Goal: Transaction & Acquisition: Purchase product/service

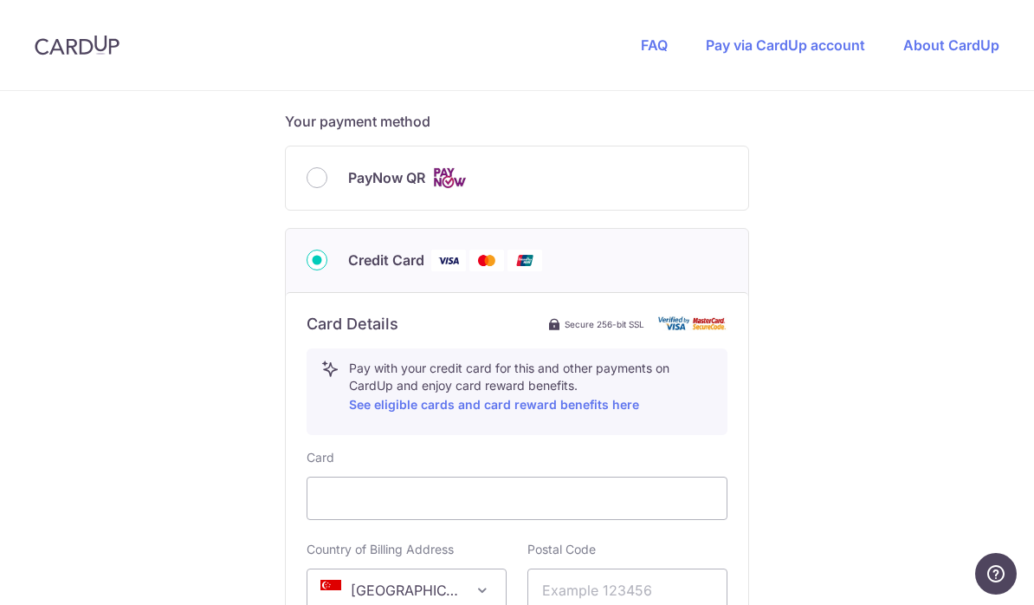
scroll to position [731, 0]
click at [322, 189] on input "PayNow QR" at bounding box center [317, 178] width 21 height 21
radio input "true"
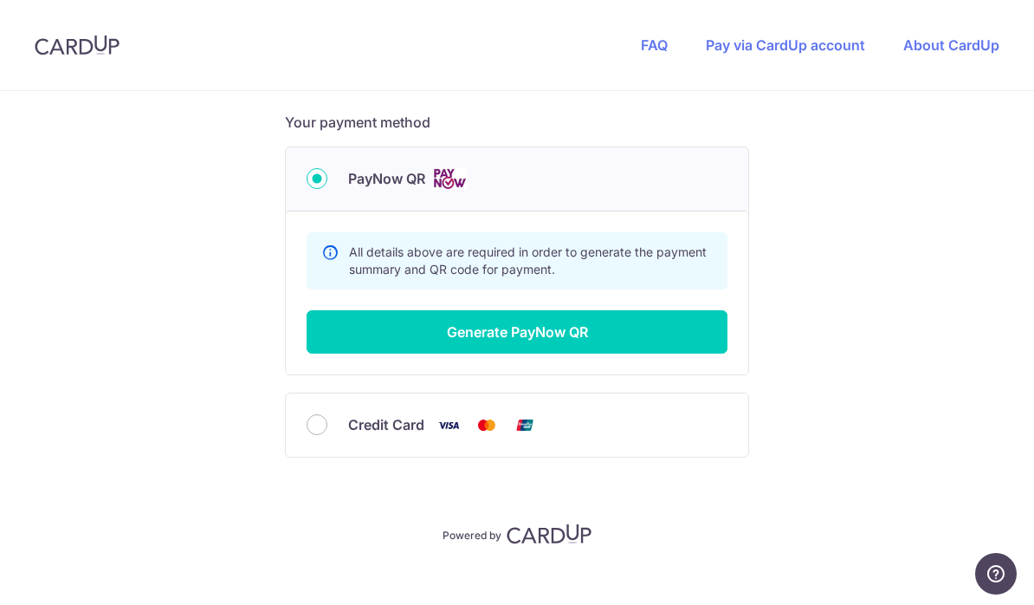
scroll to position [684, 0]
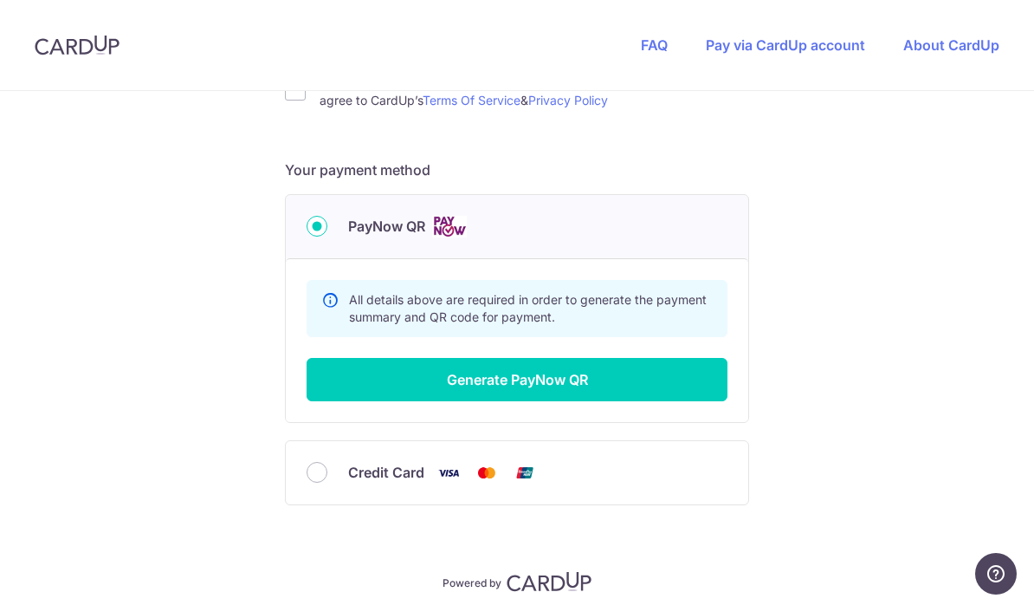
click at [509, 380] on button "Generate PayNow QR" at bounding box center [517, 379] width 421 height 43
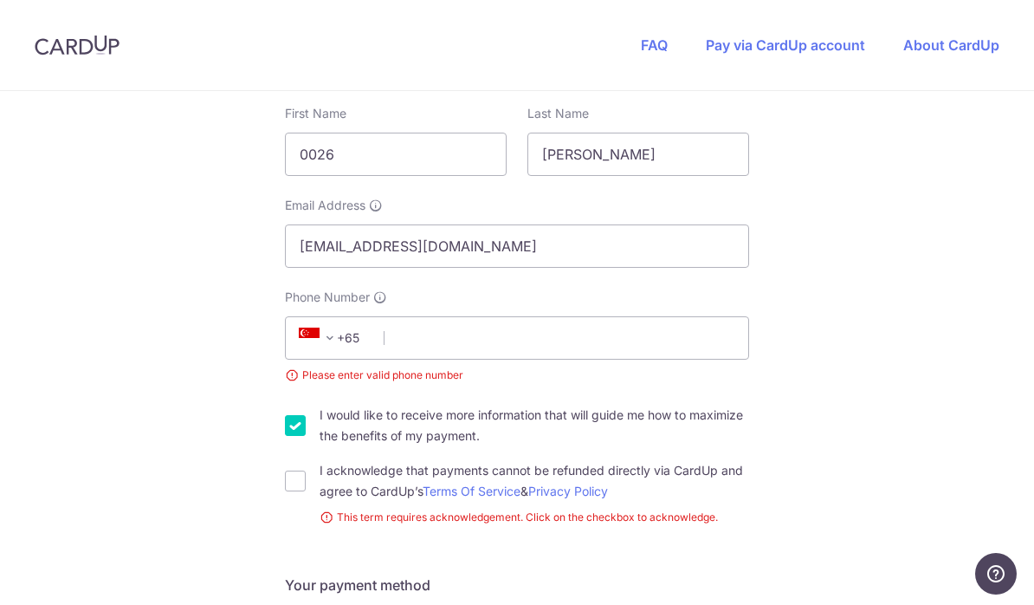
scroll to position [327, 0]
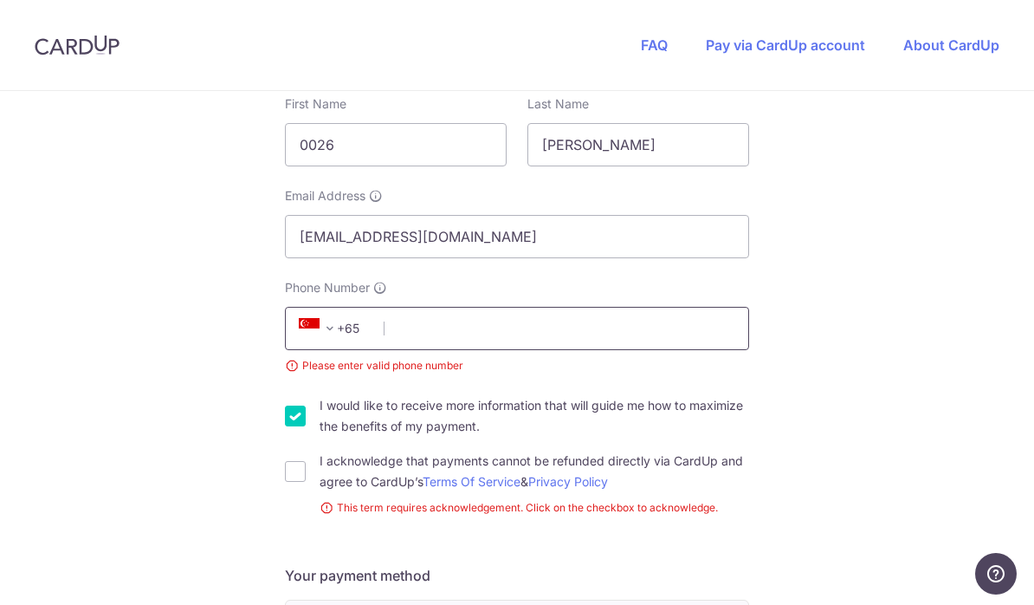
click at [429, 340] on input "Phone Number" at bounding box center [517, 328] width 464 height 43
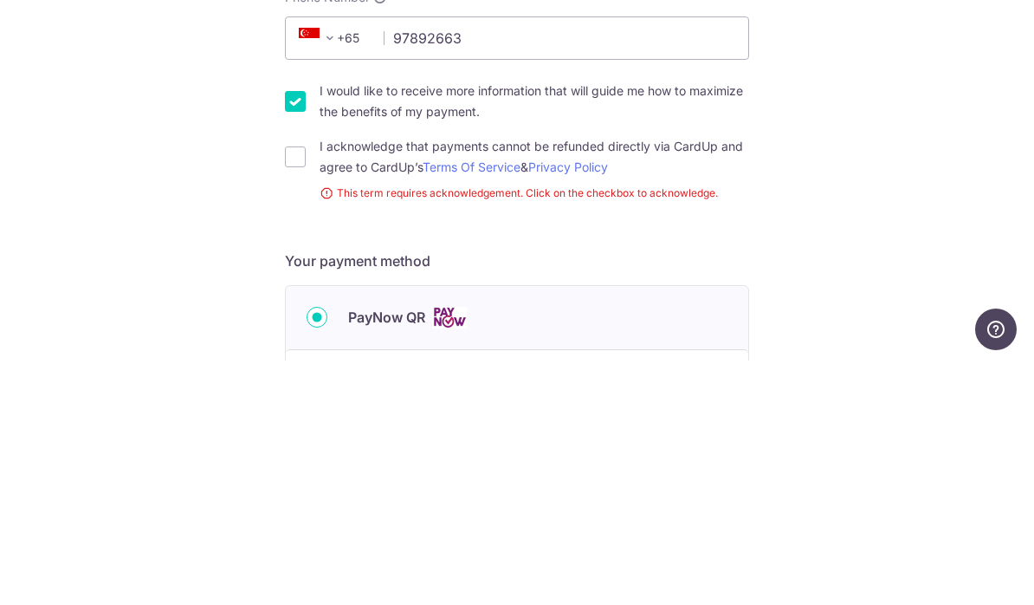
scroll to position [75, 0]
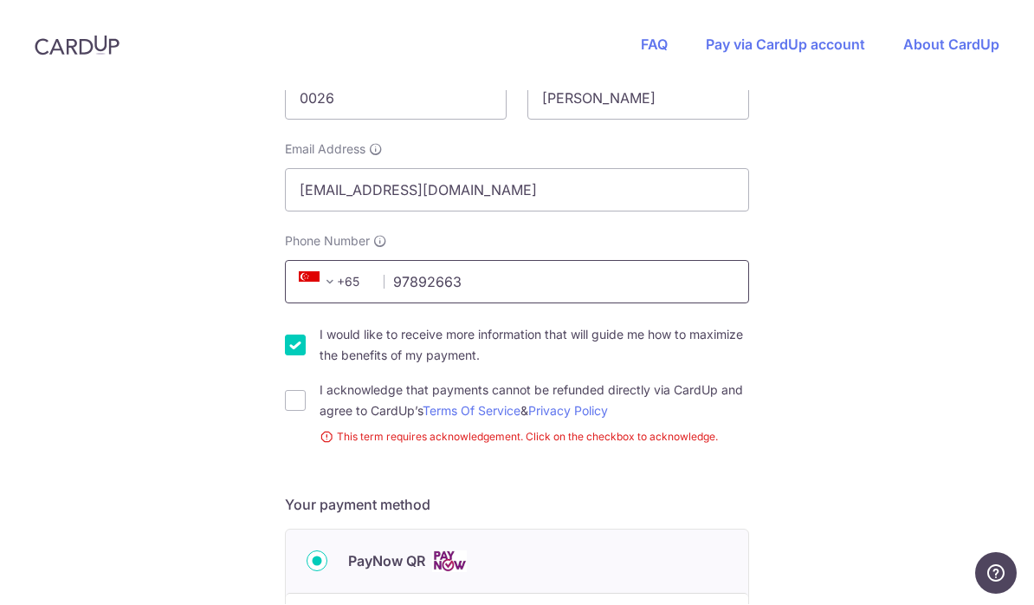
type input "97892663"
click at [289, 335] on input "I would like to receive more information that will guide me how to maximize the…" at bounding box center [295, 345] width 21 height 21
checkbox input "false"
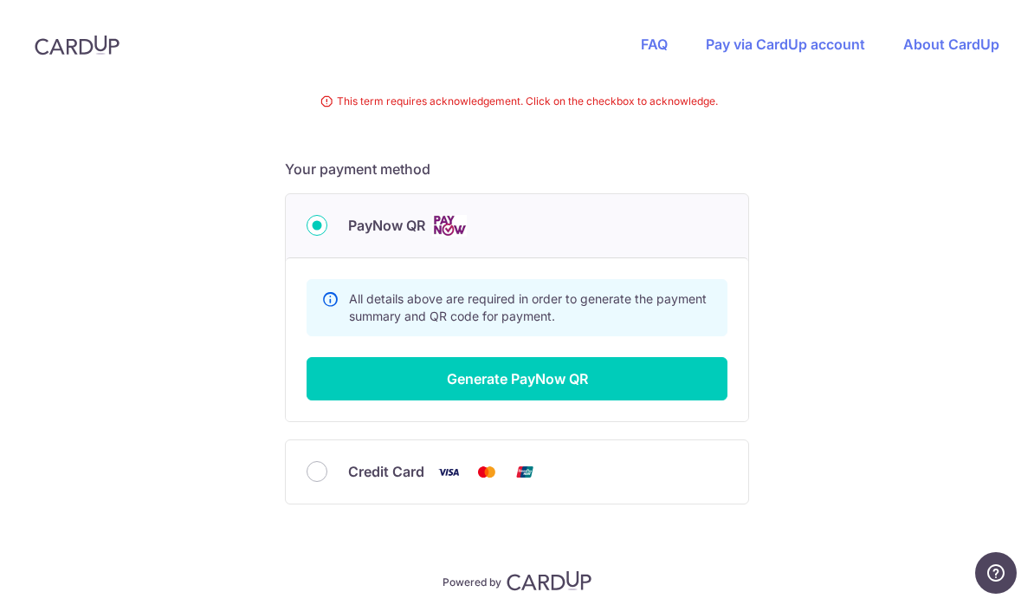
scroll to position [708, 0]
click at [505, 358] on button "Generate PayNow QR" at bounding box center [517, 379] width 421 height 43
click at [327, 216] on input "PayNow QR" at bounding box center [317, 226] width 21 height 21
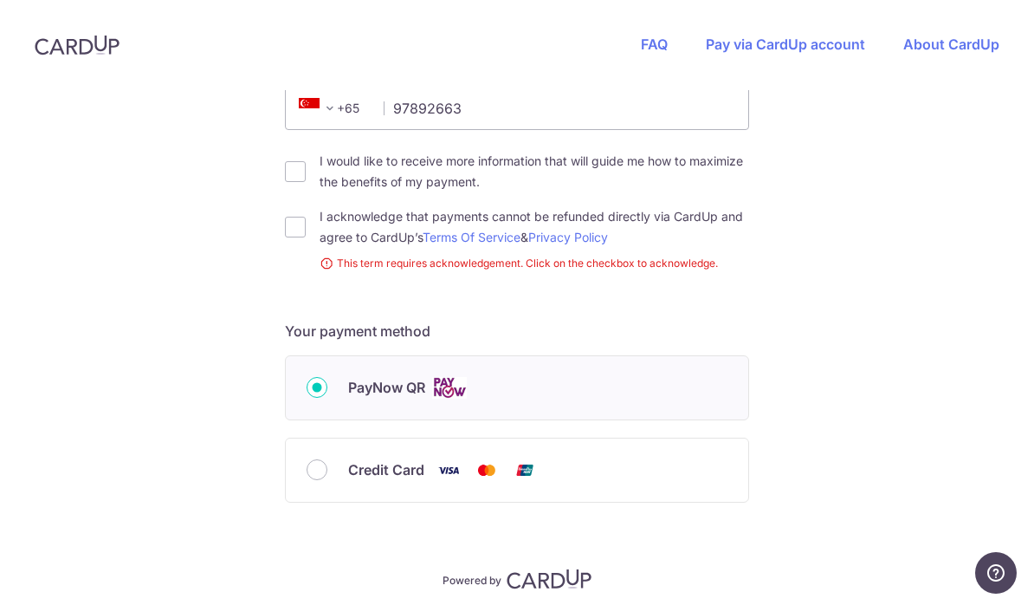
scroll to position [544, 0]
click at [321, 379] on input "PayNow QR" at bounding box center [317, 389] width 21 height 21
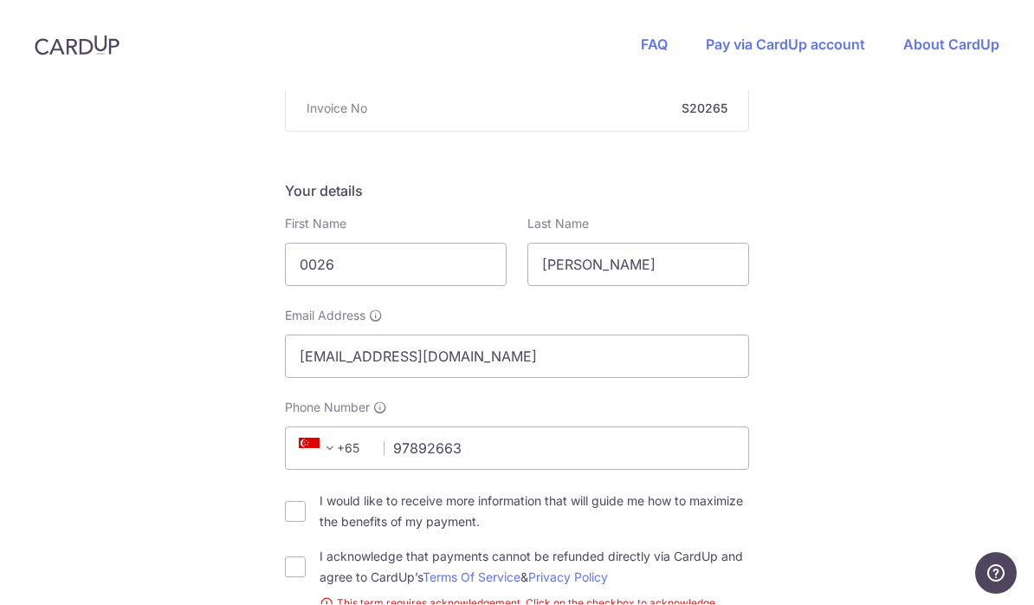
scroll to position [205, 0]
click at [372, 244] on input "0026" at bounding box center [396, 265] width 222 height 43
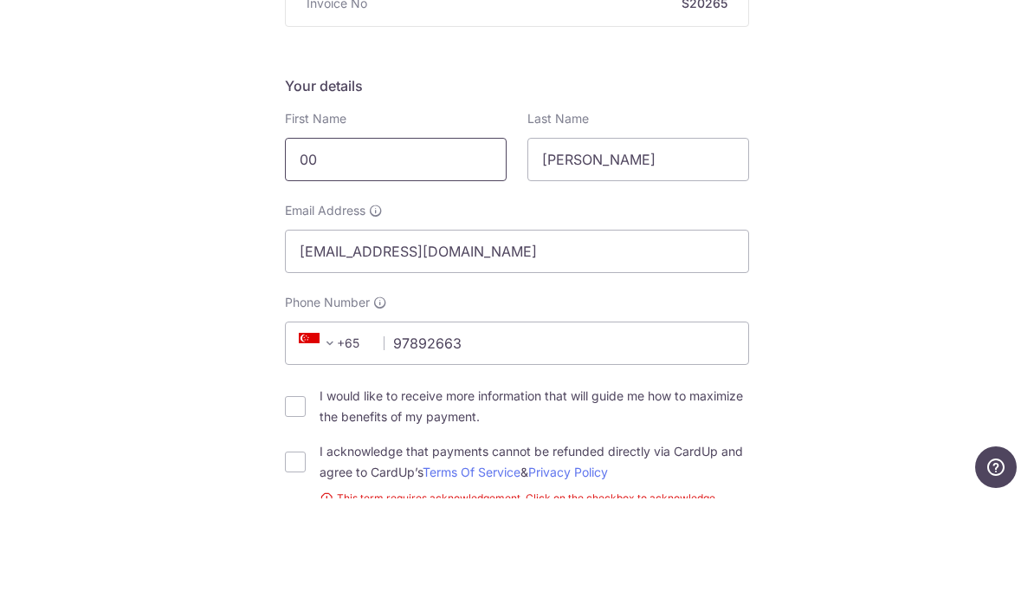
type input "0"
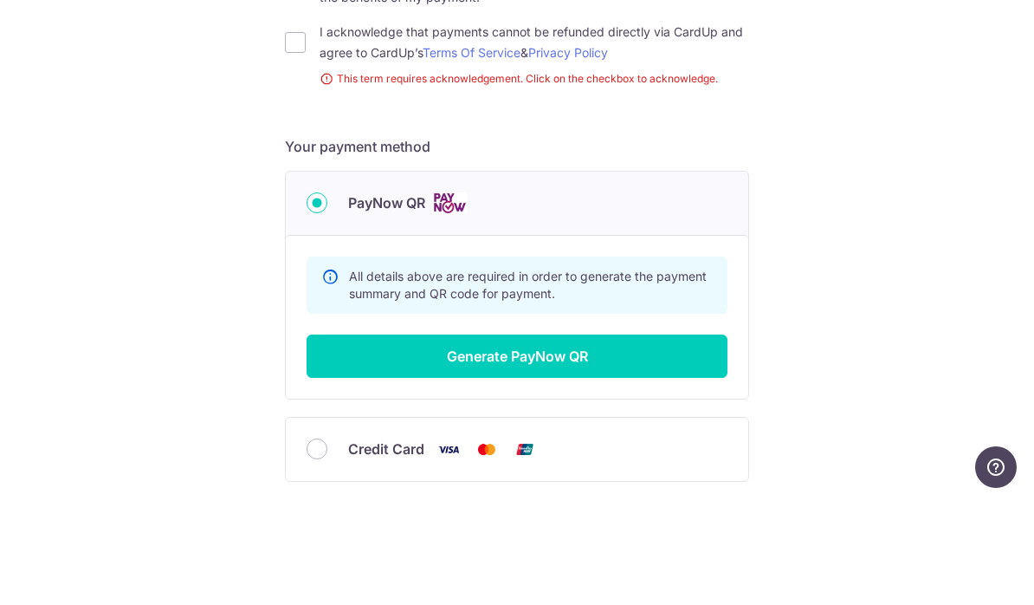
scroll to position [661, 0]
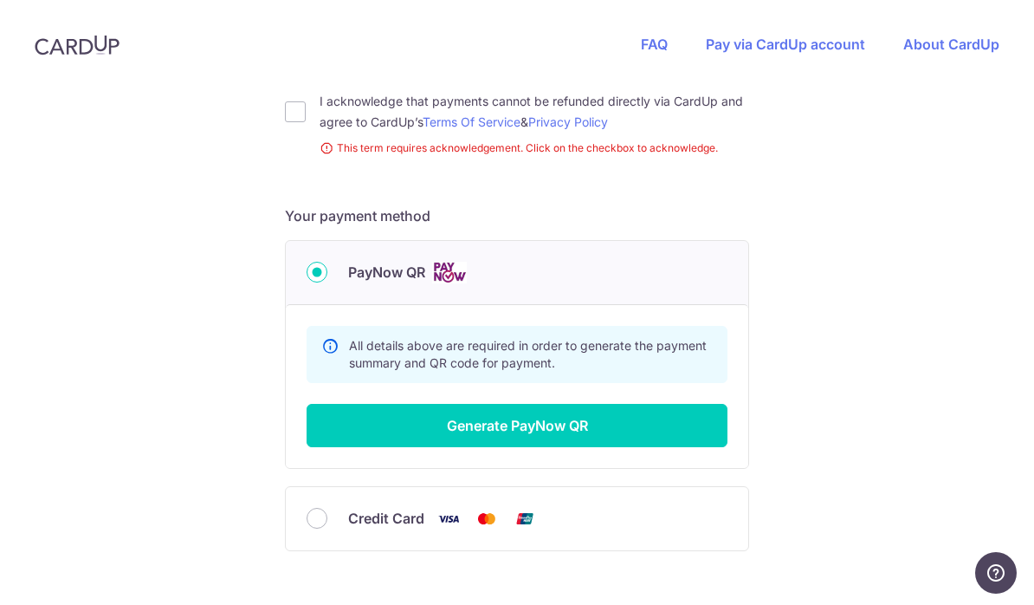
type input "[PERSON_NAME]"
click at [513, 405] on button "Generate PayNow QR" at bounding box center [517, 426] width 421 height 43
click at [507, 405] on button "Generate PayNow QR" at bounding box center [517, 426] width 421 height 43
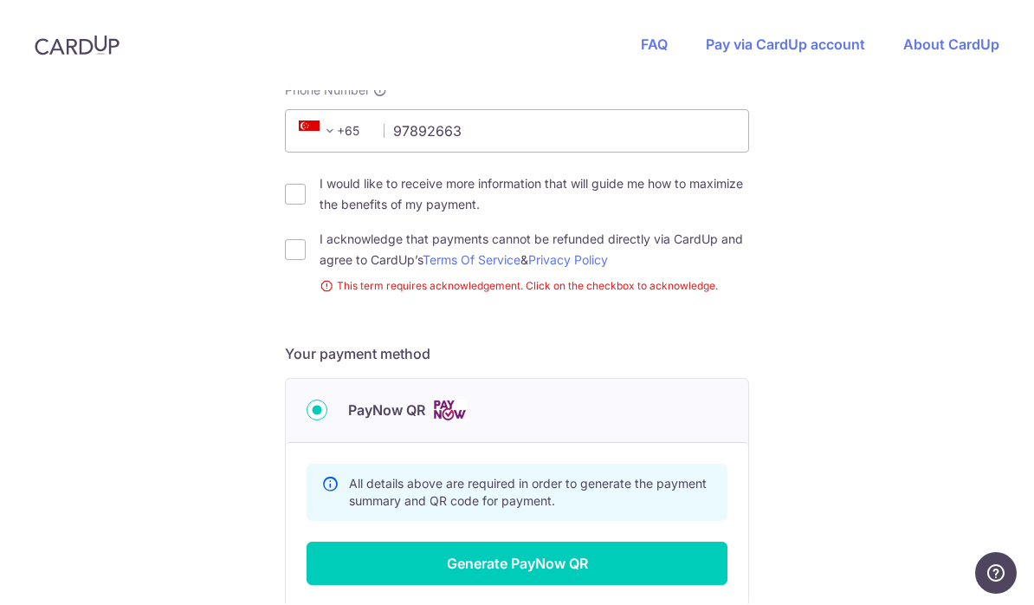
scroll to position [521, 0]
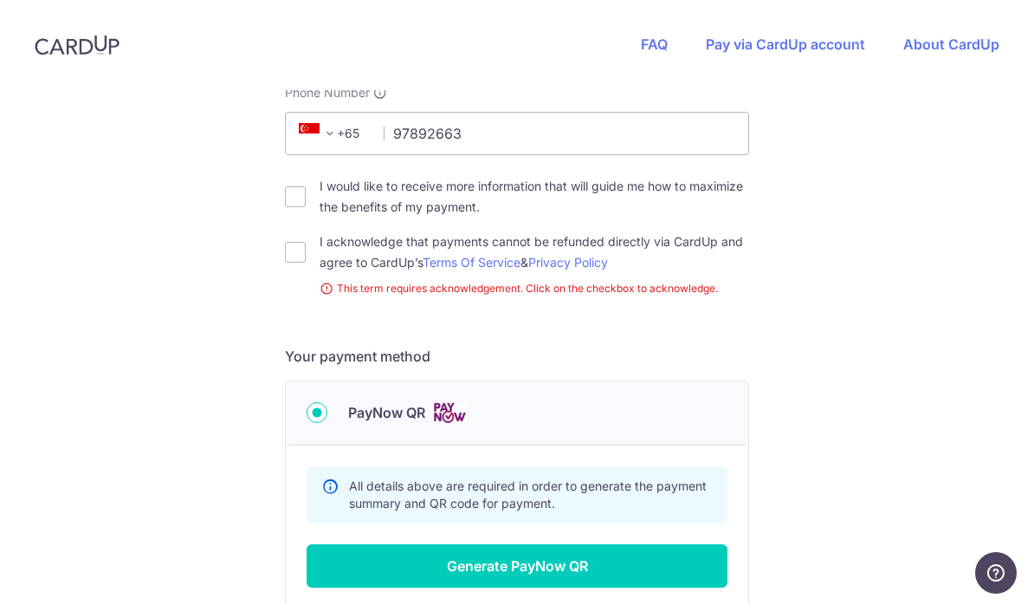
click at [295, 243] on input "I acknowledge that payments cannot be refunded directly via CardUp and agree to…" at bounding box center [295, 253] width 21 height 21
checkbox input "true"
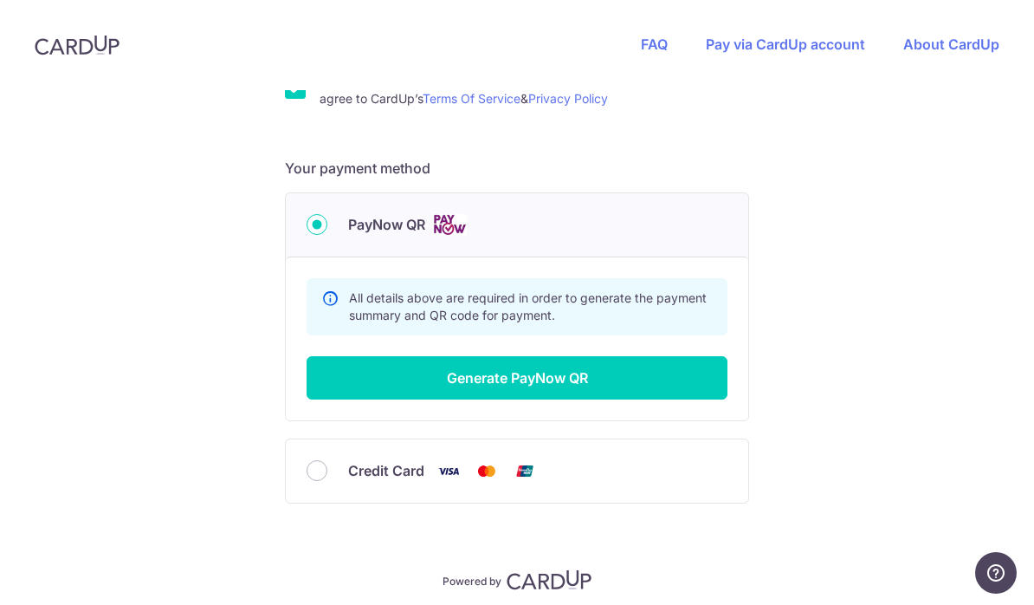
scroll to position [684, 0]
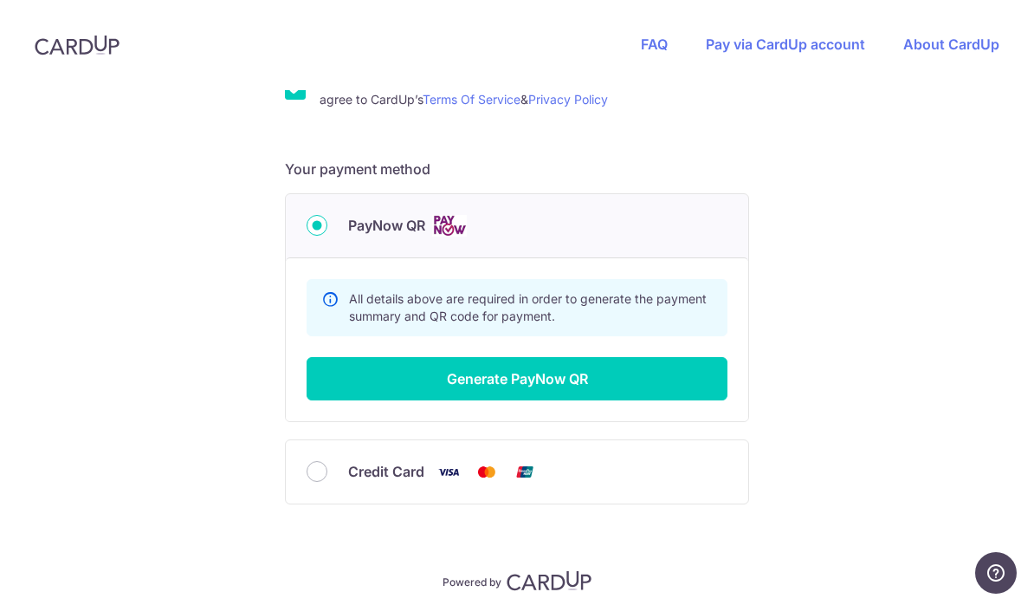
click at [518, 358] on button "Generate PayNow QR" at bounding box center [517, 379] width 421 height 43
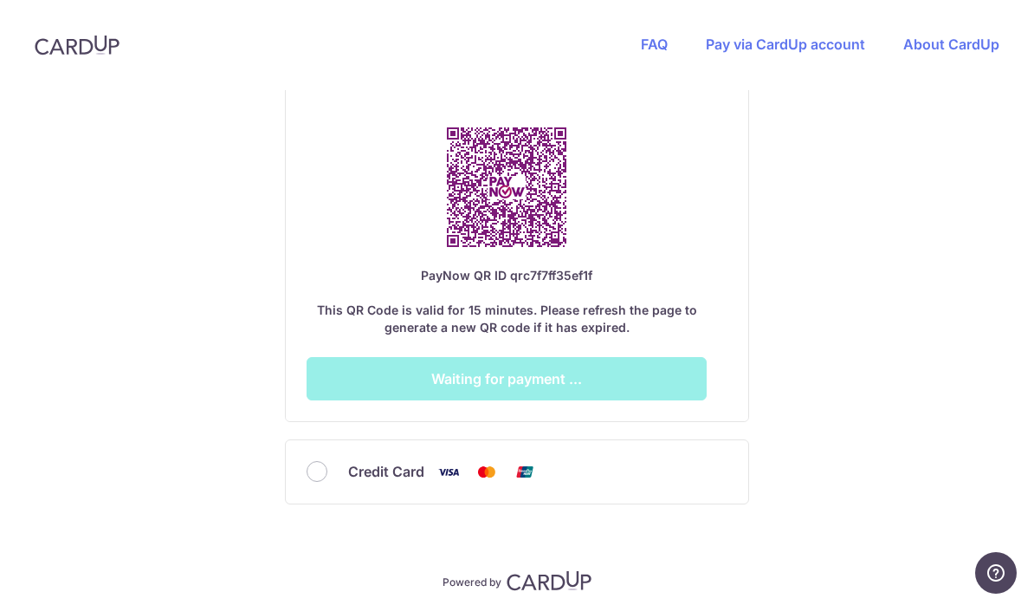
scroll to position [1073, 0]
click at [332, 462] on div "Credit Card" at bounding box center [517, 473] width 421 height 22
click at [0, 0] on span "[GEOGRAPHIC_DATA]" at bounding box center [0, 0] width 0 height 0
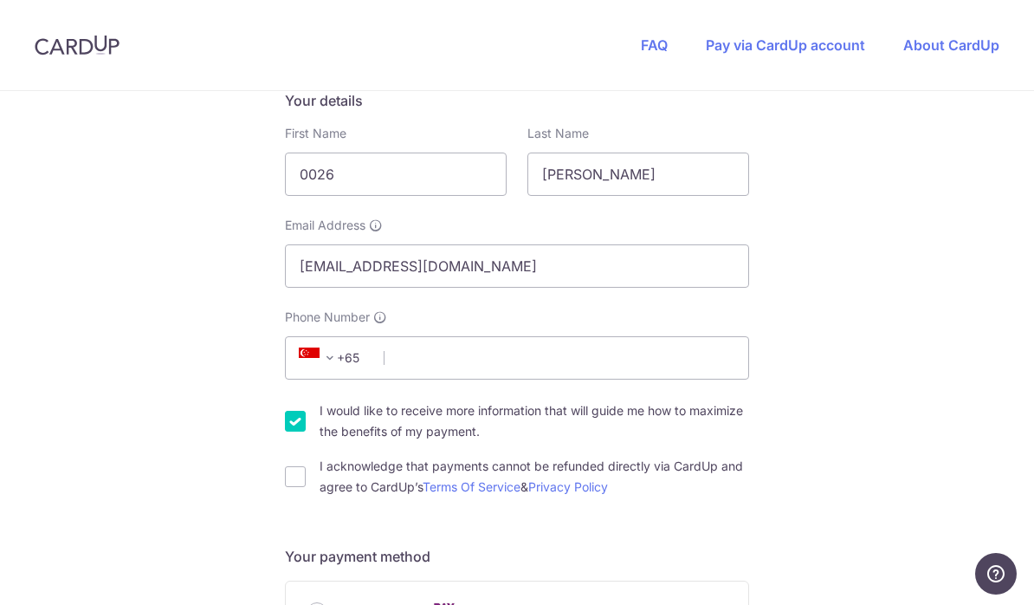
scroll to position [295, 0]
click at [344, 172] on input "0026" at bounding box center [396, 175] width 222 height 43
type input "0"
type input "[PERSON_NAME]"
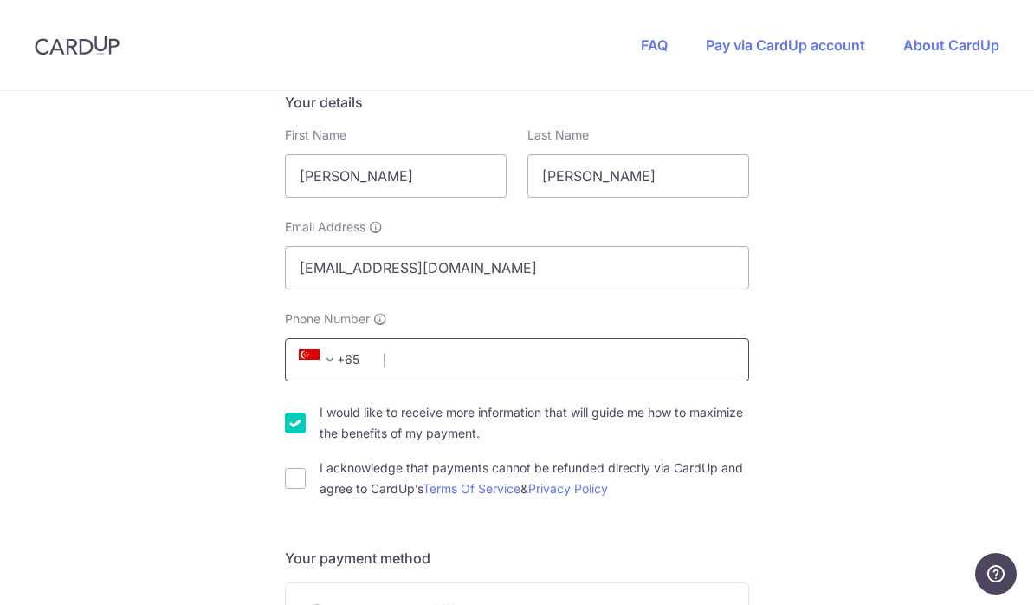
click at [425, 366] on input "Phone Number" at bounding box center [517, 359] width 464 height 43
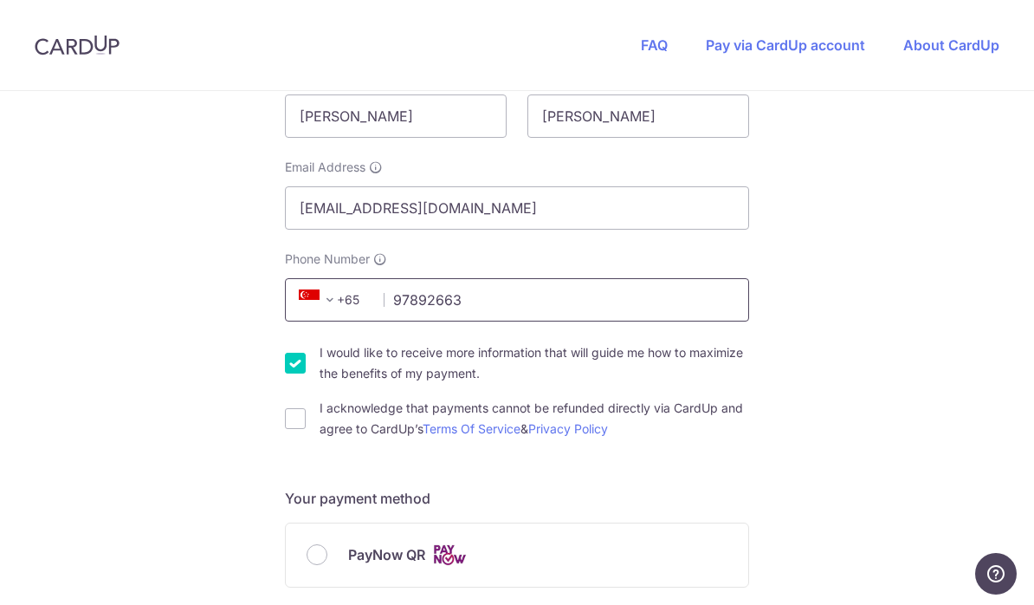
scroll to position [356, 0]
type input "97892663"
click at [288, 353] on div "I would like to receive more information that will guide me how to maximize the…" at bounding box center [517, 362] width 464 height 42
click at [288, 419] on input "I acknowledge that payments cannot be refunded directly via CardUp and agree to…" at bounding box center [295, 417] width 21 height 21
checkbox input "true"
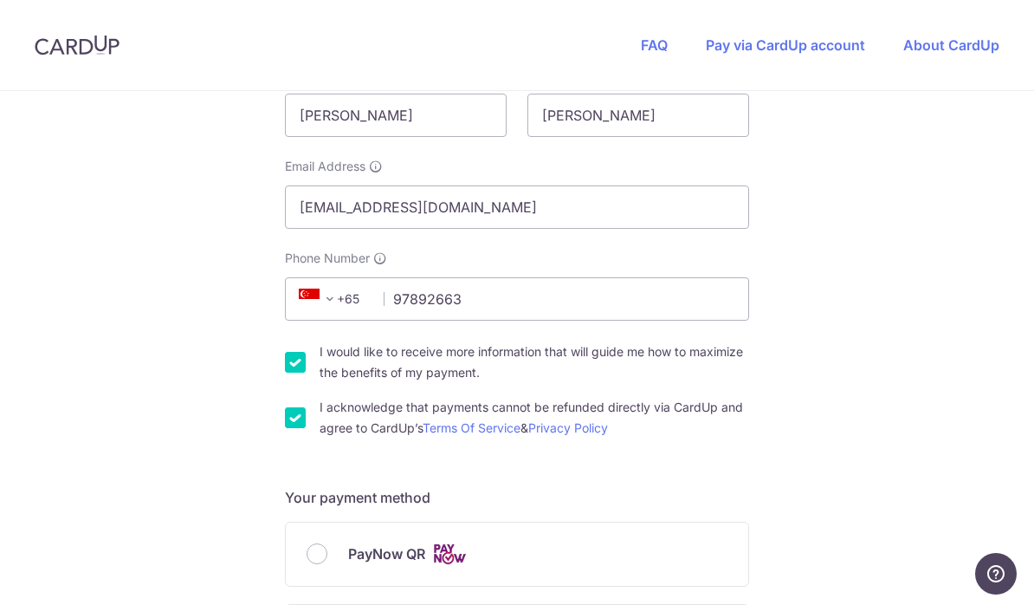
click at [290, 365] on input "I would like to receive more information that will guide me how to maximize the…" at bounding box center [295, 362] width 21 height 21
checkbox input "false"
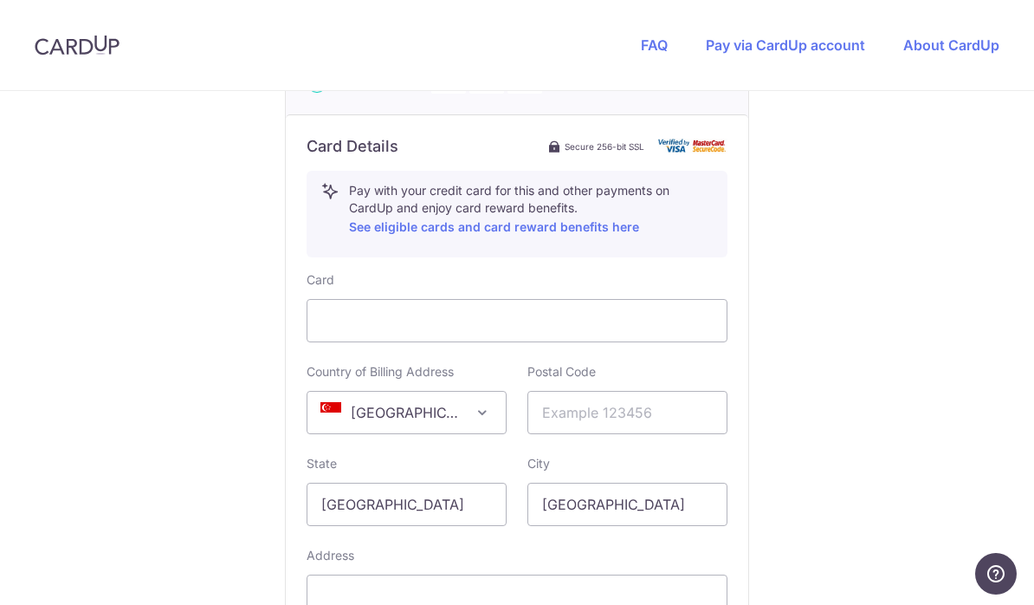
scroll to position [958, 0]
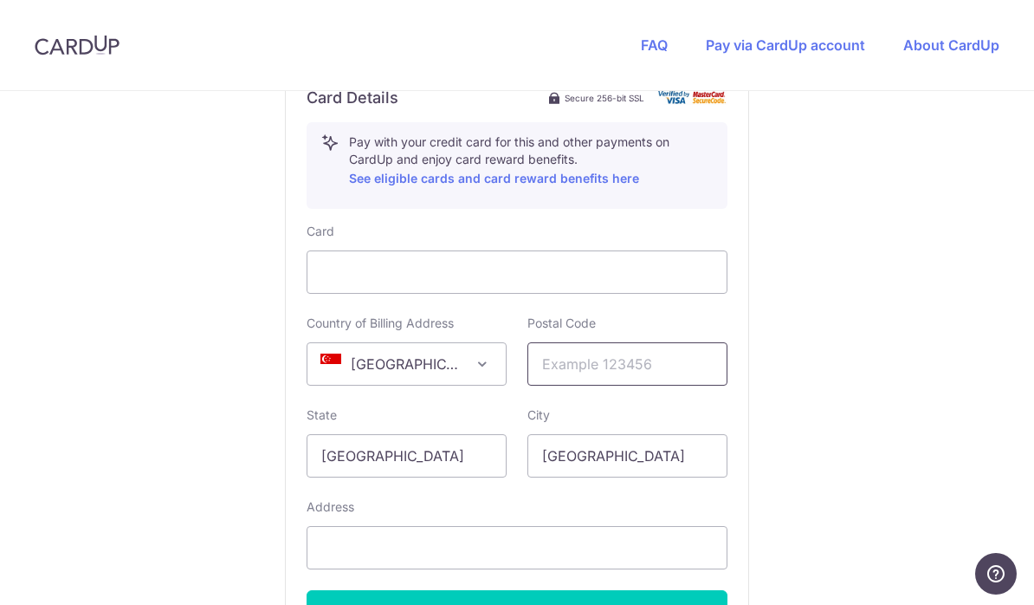
click at [612, 361] on input "text" at bounding box center [628, 363] width 200 height 43
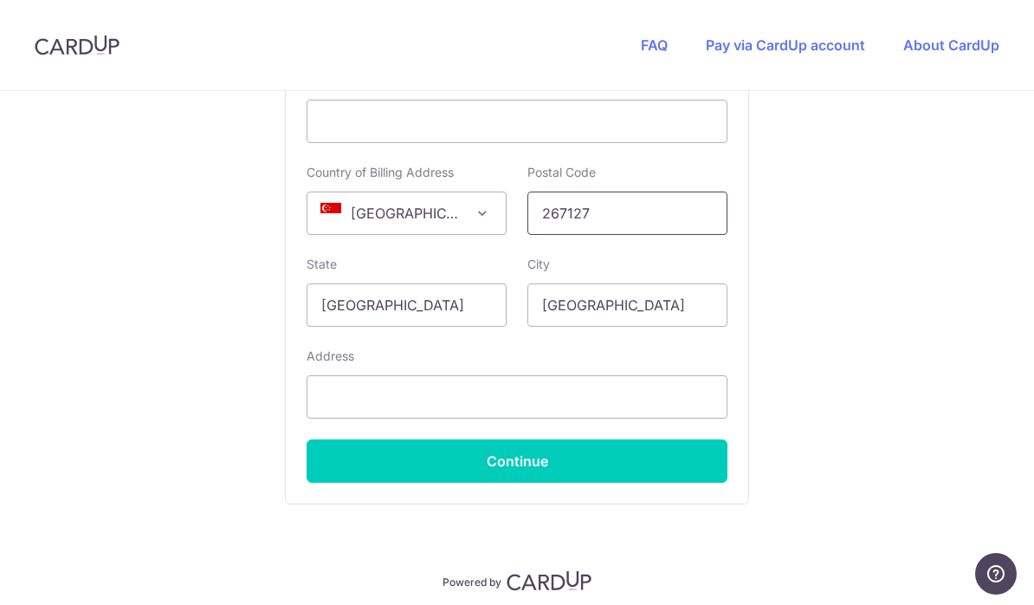
scroll to position [1108, 0]
type input "267127"
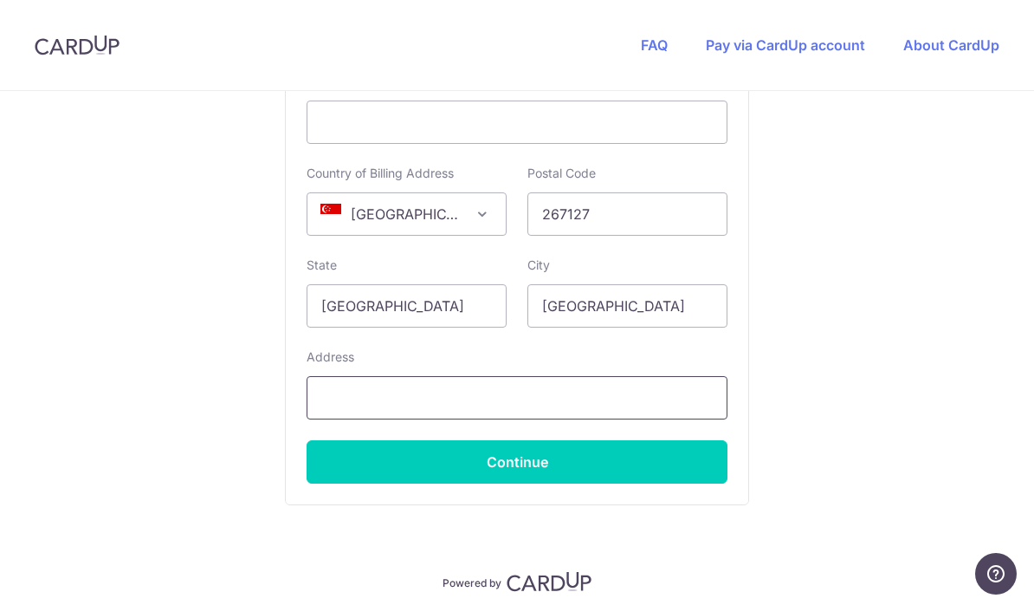
click at [347, 398] on input "text" at bounding box center [517, 397] width 421 height 43
type input "20 Namly Rise"
click at [512, 464] on button "Continue" at bounding box center [517, 461] width 421 height 43
type input "**** 1608"
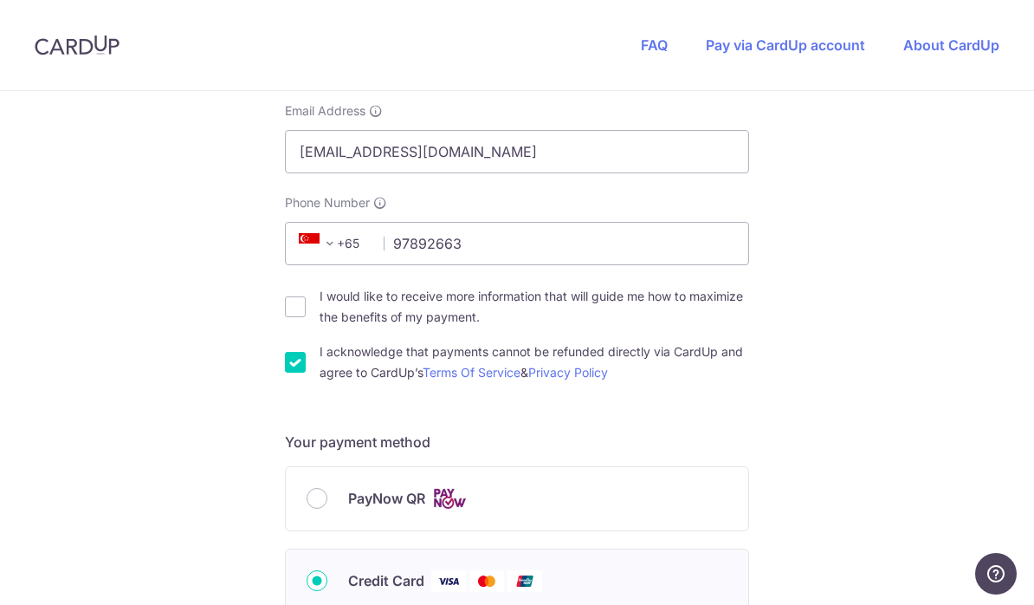
scroll to position [464, 0]
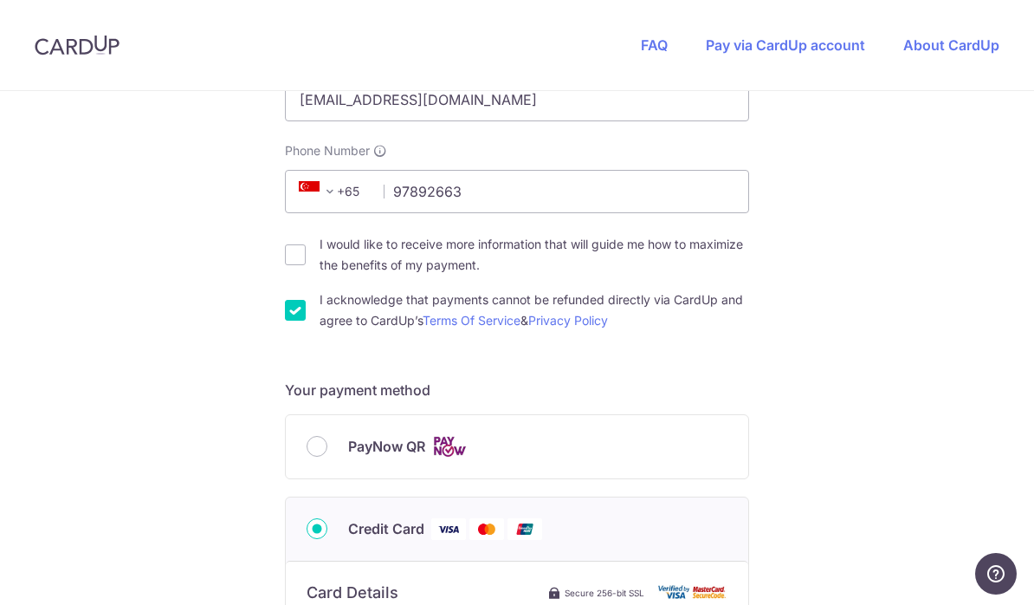
click at [311, 452] on input "PayNow QR" at bounding box center [317, 446] width 21 height 21
radio input "true"
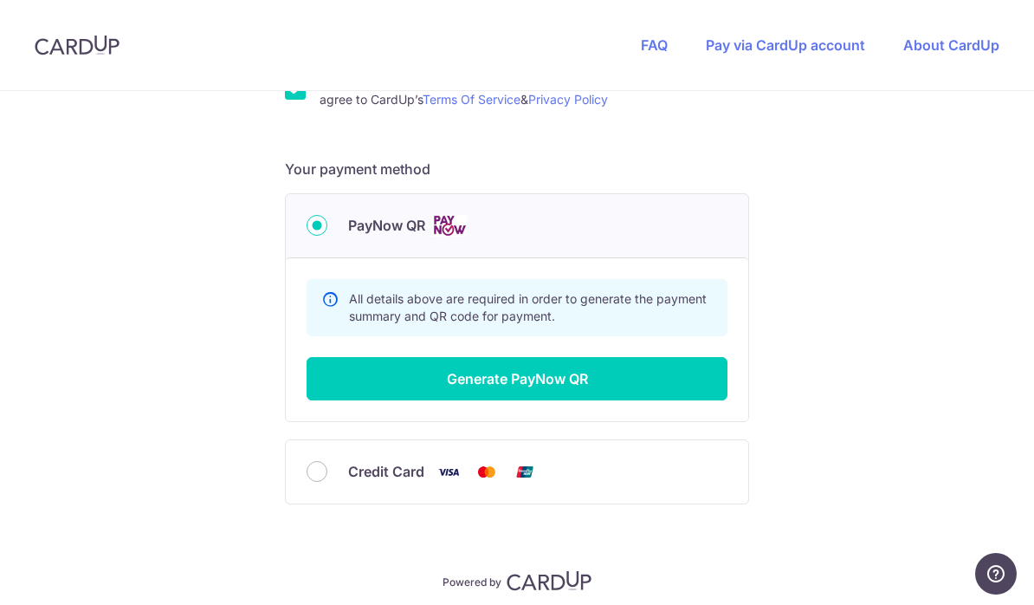
scroll to position [684, 0]
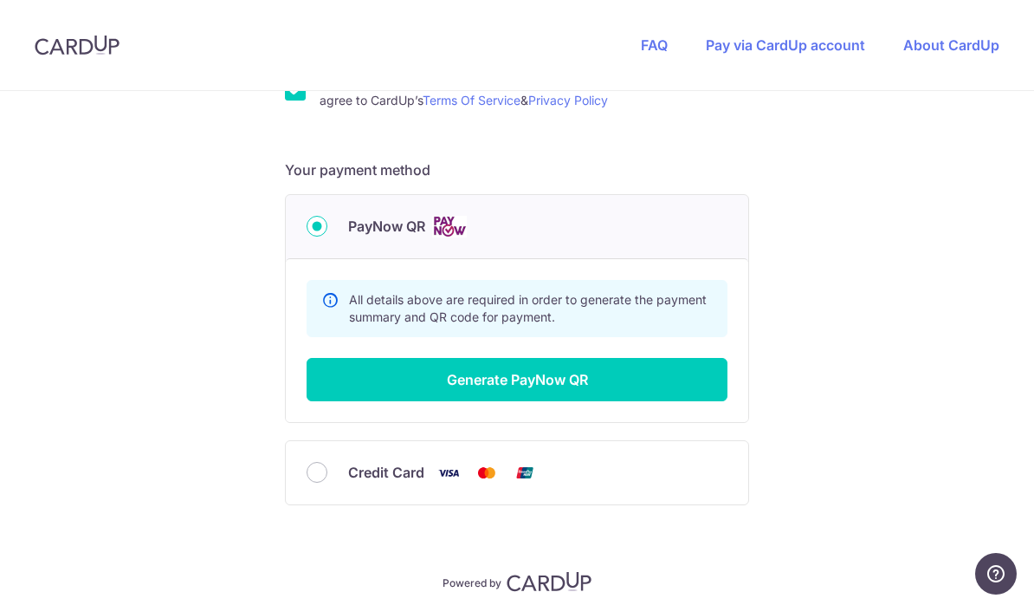
click at [518, 384] on button "Generate PayNow QR" at bounding box center [517, 379] width 421 height 43
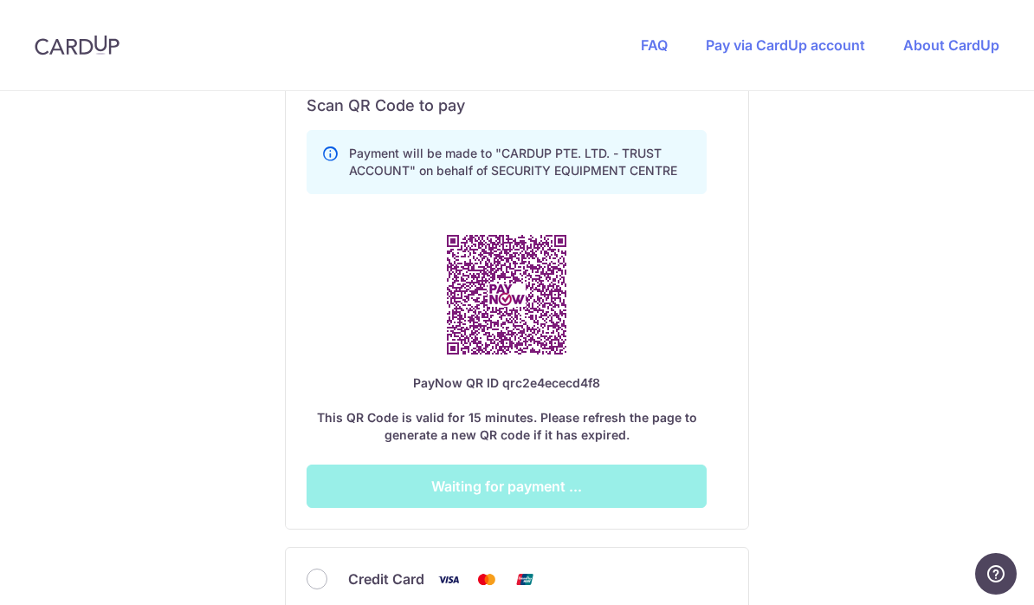
scroll to position [974, 0]
